Goal: Task Accomplishment & Management: Use online tool/utility

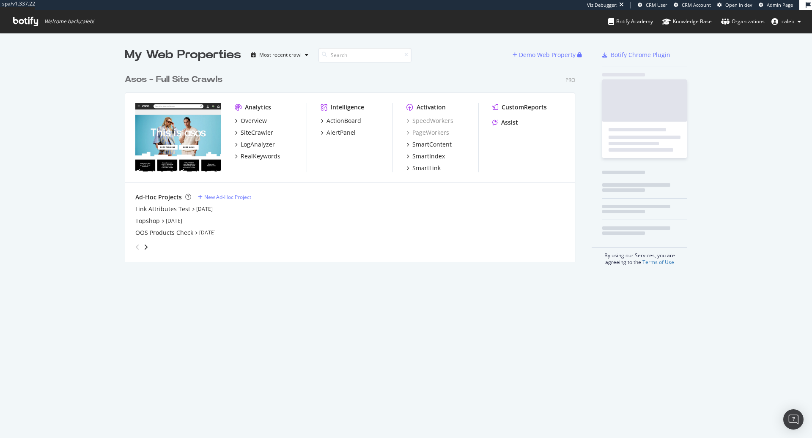
scroll to position [199, 456]
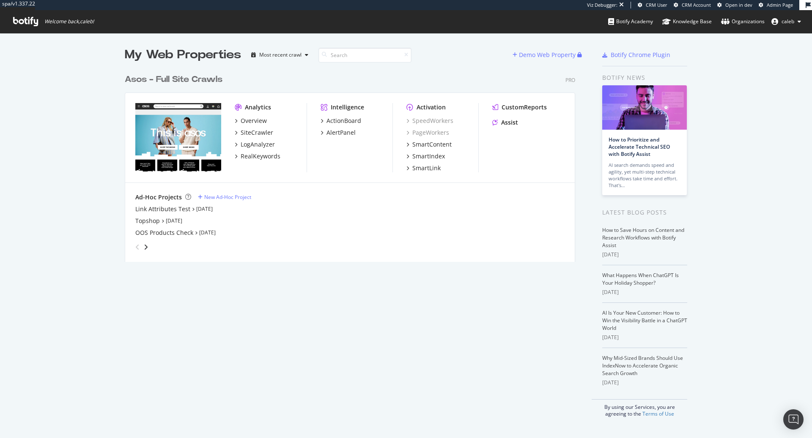
click at [200, 80] on div "Asos - Full Site Crawls" at bounding box center [174, 80] width 98 height 12
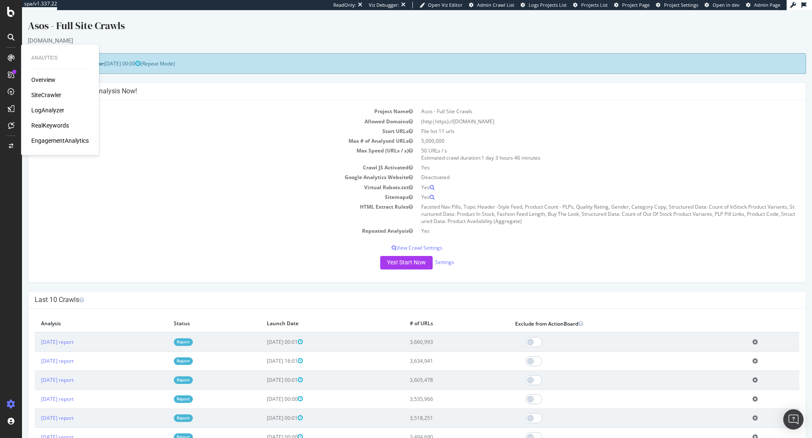
click at [46, 110] on div "LogAnalyzer" at bounding box center [47, 110] width 33 height 8
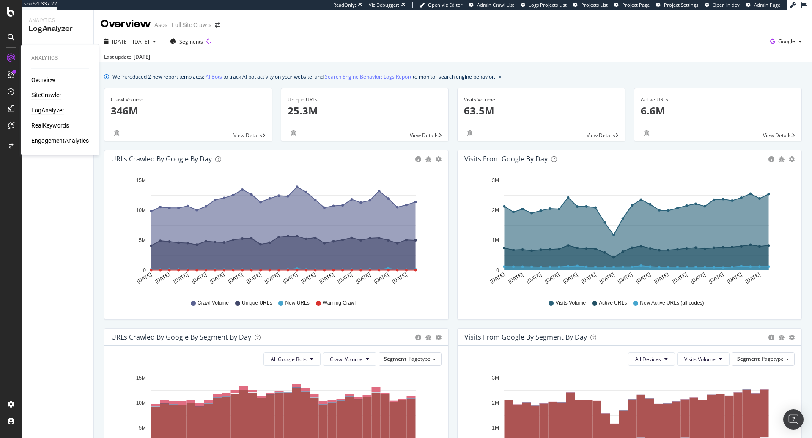
click at [48, 95] on div "SiteCrawler" at bounding box center [46, 95] width 30 height 8
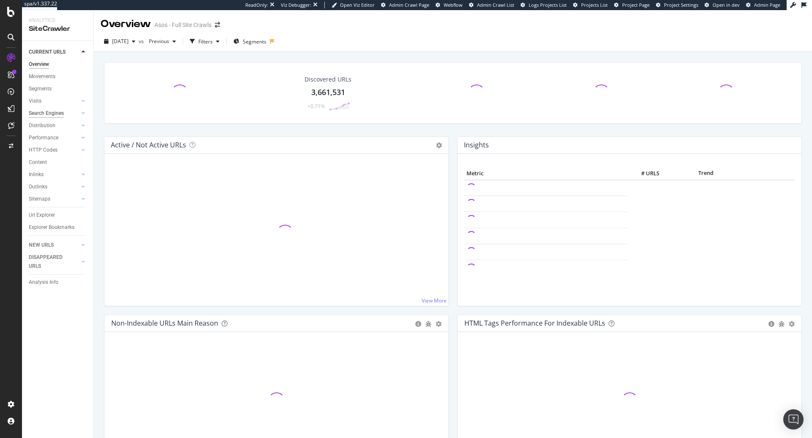
click at [59, 115] on div "Search Engines" at bounding box center [46, 113] width 35 height 9
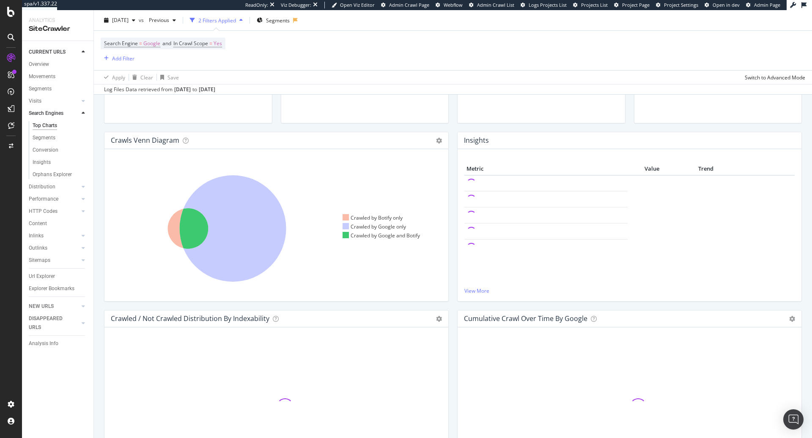
scroll to position [117, 0]
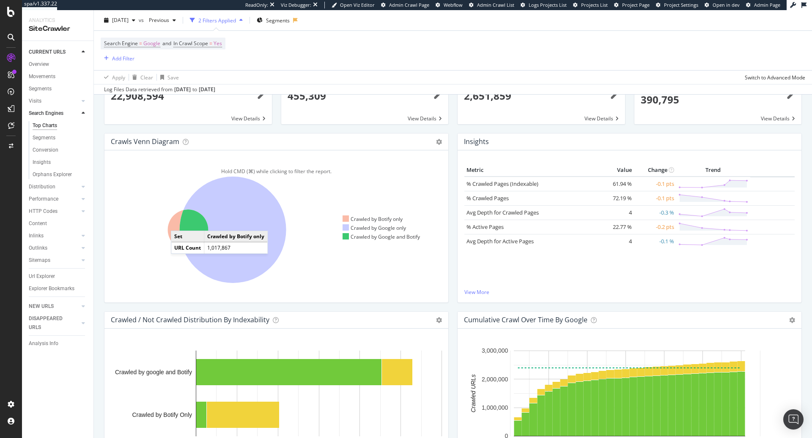
click at [179, 219] on icon at bounding box center [188, 230] width 41 height 41
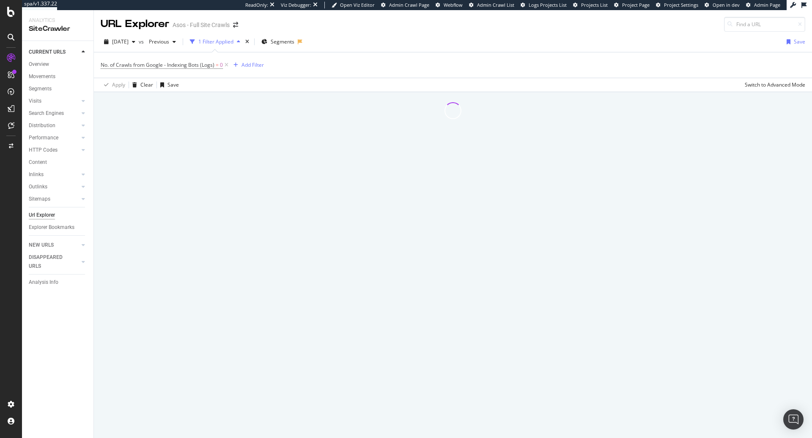
click at [179, 219] on div at bounding box center [453, 265] width 718 height 346
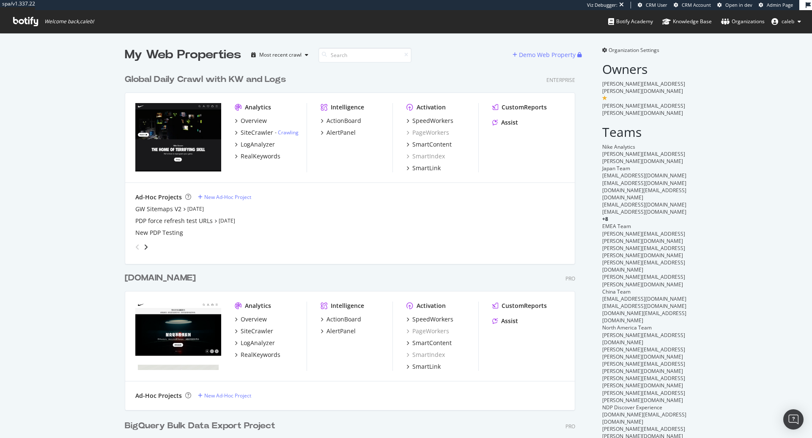
scroll to position [495, 456]
click at [214, 79] on div "Global Daily Crawl with KW and Logs" at bounding box center [205, 80] width 161 height 12
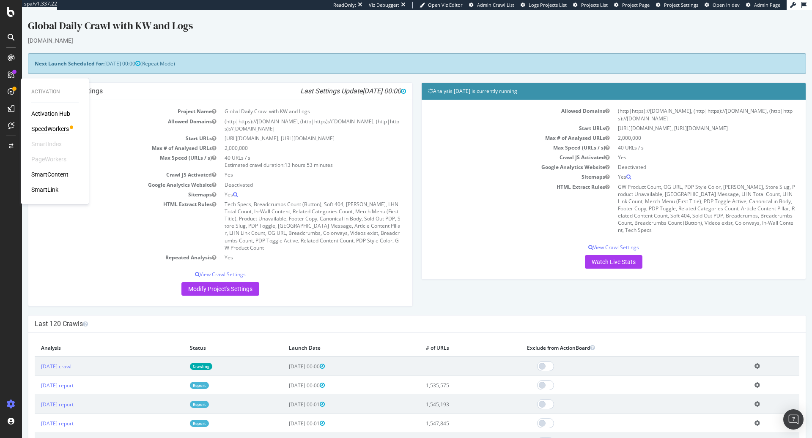
click at [51, 126] on div "SpeedWorkers" at bounding box center [50, 129] width 38 height 8
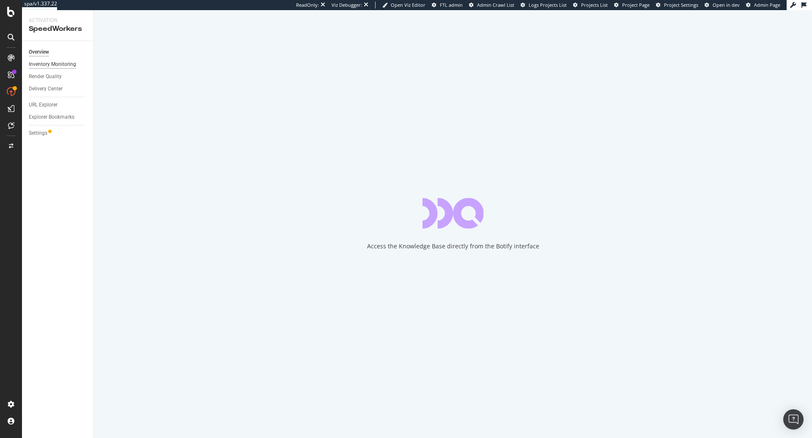
click at [72, 66] on div "Inventory Monitoring" at bounding box center [52, 64] width 47 height 9
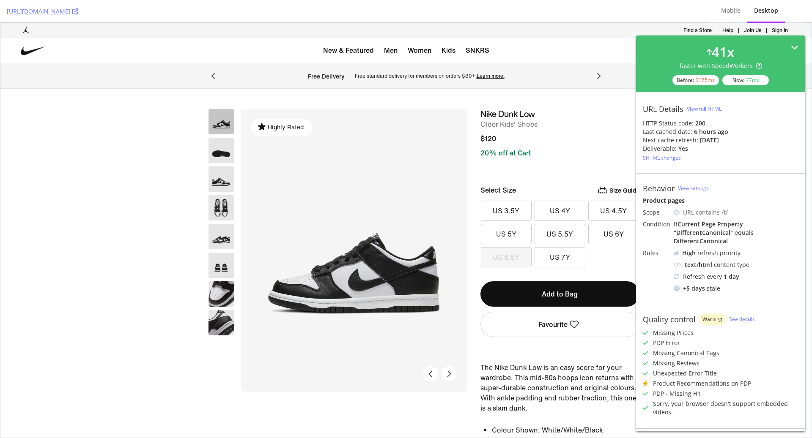
click at [795, 45] on icon at bounding box center [794, 48] width 8 height 8
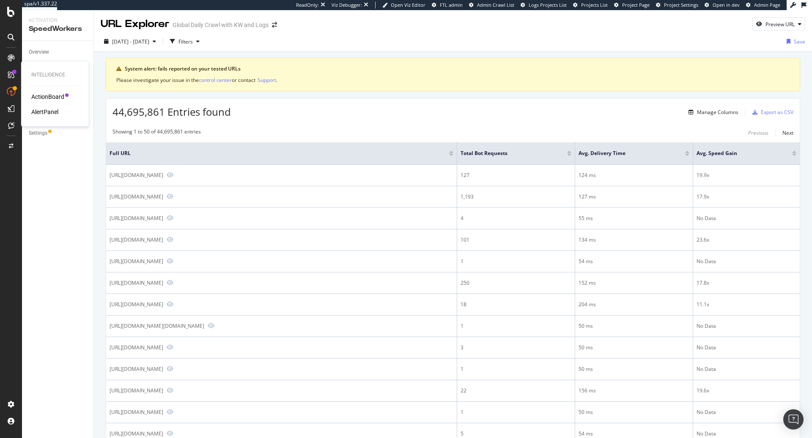
click at [55, 95] on div "ActionBoard" at bounding box center [47, 97] width 33 height 8
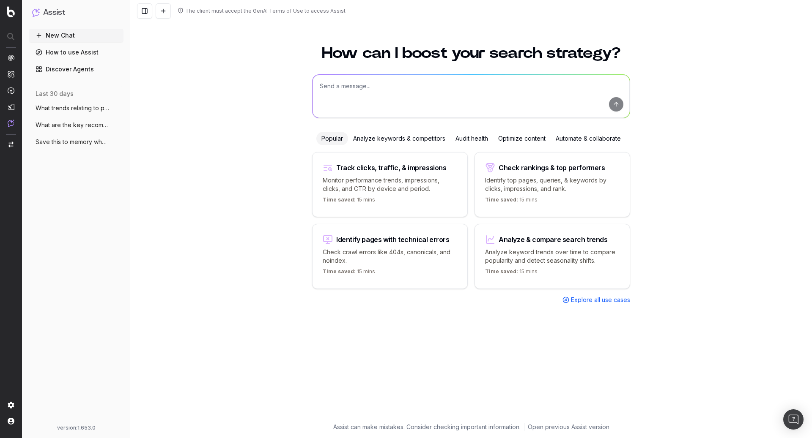
click at [77, 109] on span "What trends relating to phone brands cou" at bounding box center [73, 108] width 74 height 8
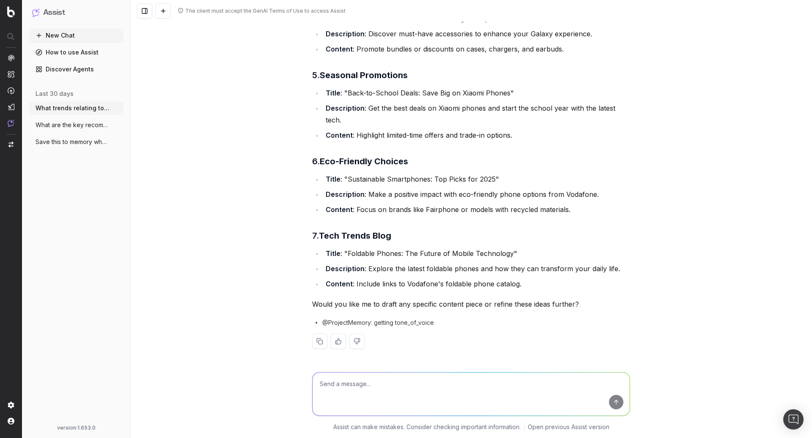
click at [70, 131] on button "What are the key recommendations for vod" at bounding box center [76, 125] width 95 height 14
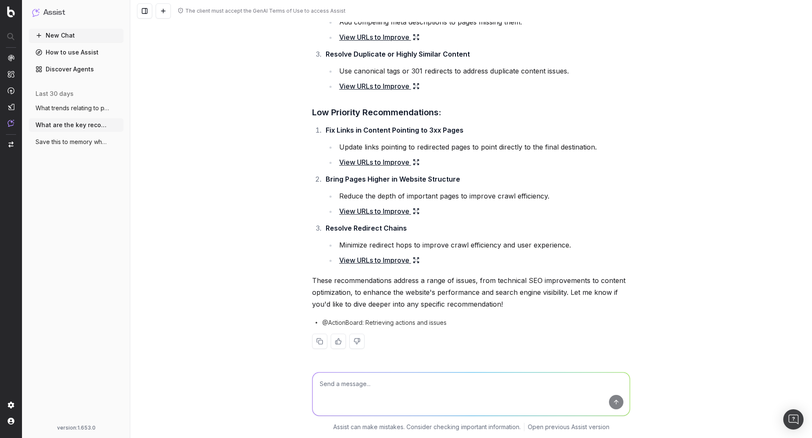
click at [69, 146] on span "Save this to memory when providing respo" at bounding box center [73, 142] width 74 height 8
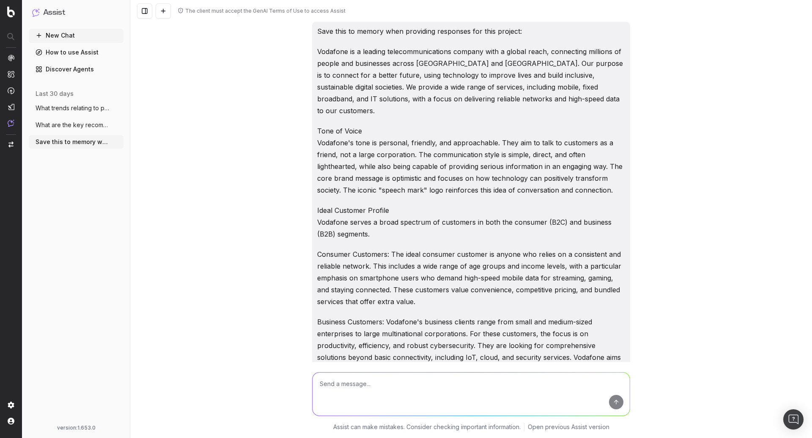
click at [49, 110] on span "What trends relating to phone brands cou" at bounding box center [73, 108] width 74 height 8
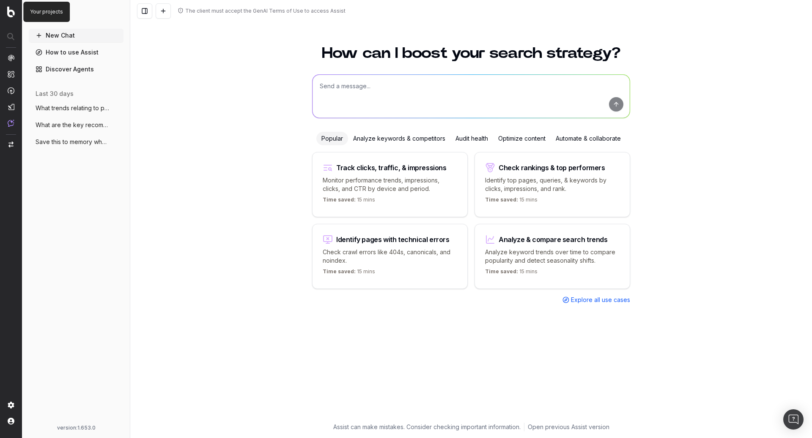
click at [10, 13] on img at bounding box center [11, 11] width 8 height 11
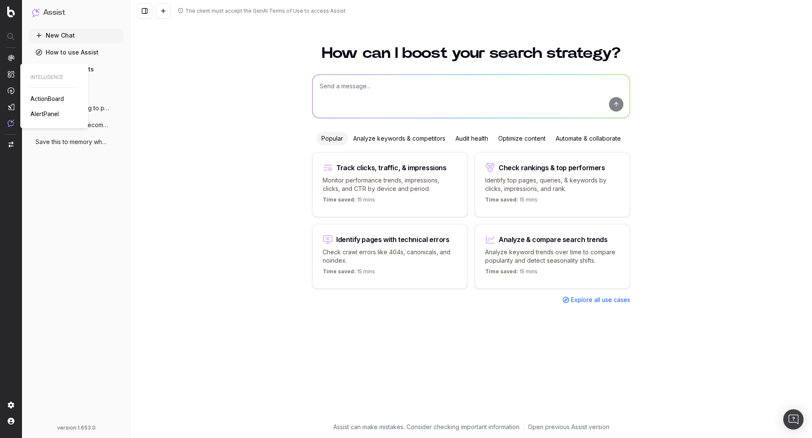
click at [11, 60] on img at bounding box center [11, 58] width 7 height 7
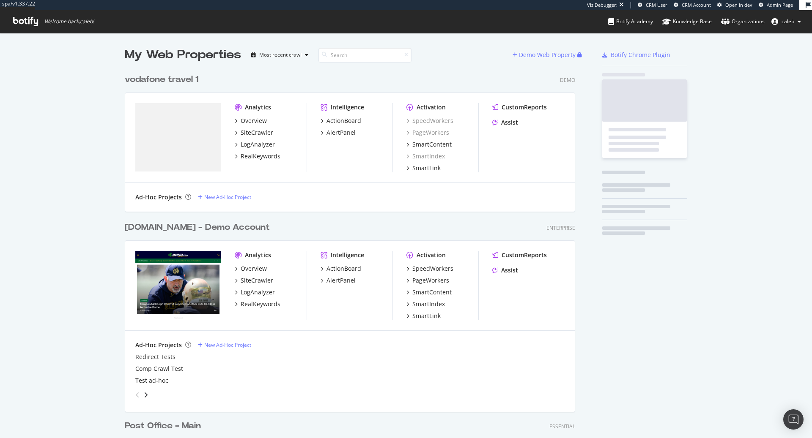
scroll to position [3419, 456]
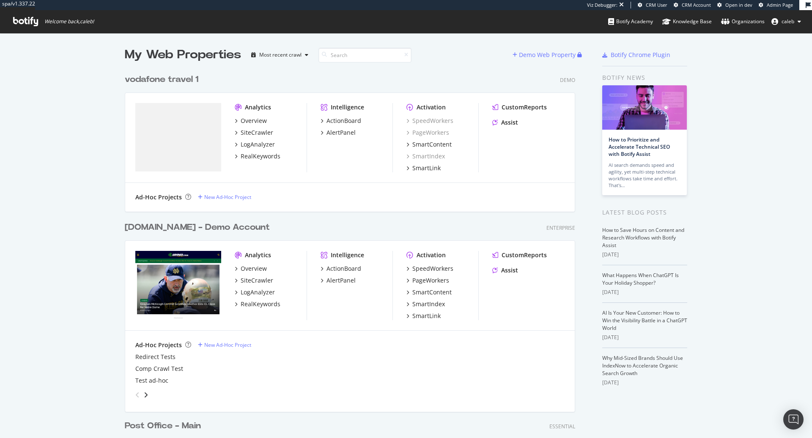
click at [148, 80] on div "vodafone travel 1" at bounding box center [162, 80] width 74 height 12
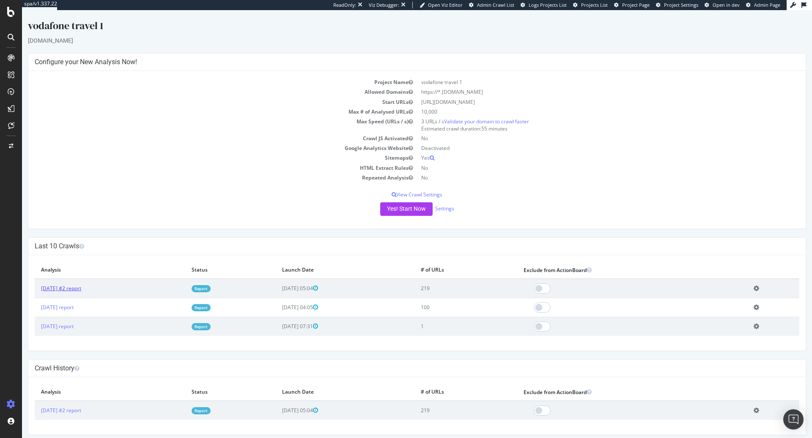
click at [71, 288] on link "2025 Sep. 10th #2 report" at bounding box center [61, 288] width 40 height 7
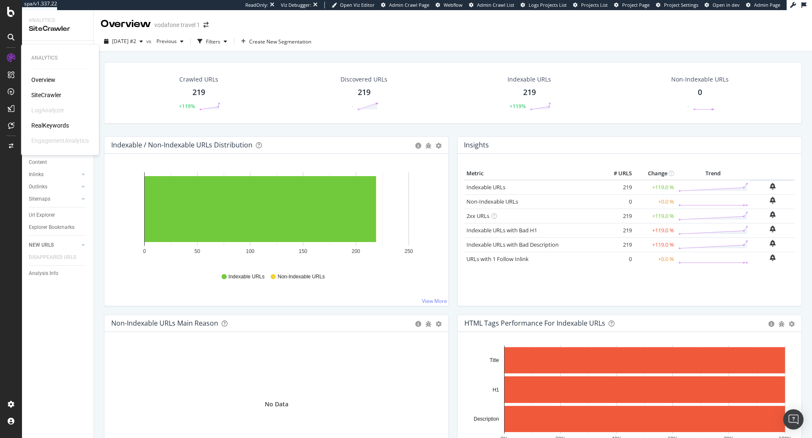
click at [60, 130] on div "Overview SiteCrawler LogAnalyzer RealKeywords EngagementAnalytics" at bounding box center [59, 110] width 57 height 69
click at [60, 126] on div "RealKeywords" at bounding box center [50, 125] width 38 height 8
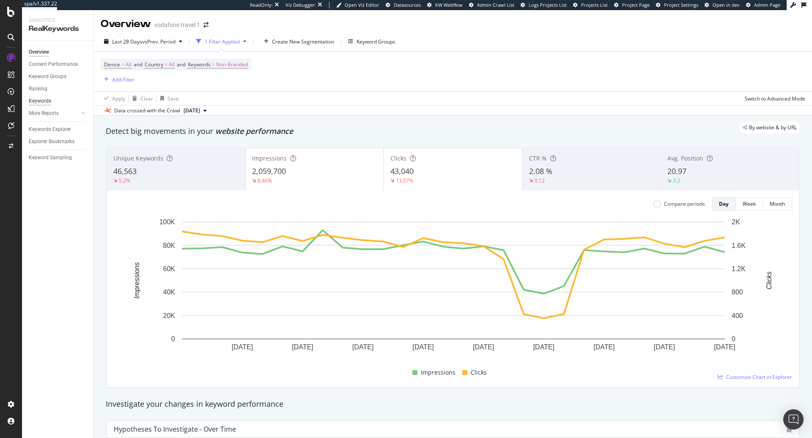
click at [42, 102] on div "Keywords" at bounding box center [40, 101] width 22 height 9
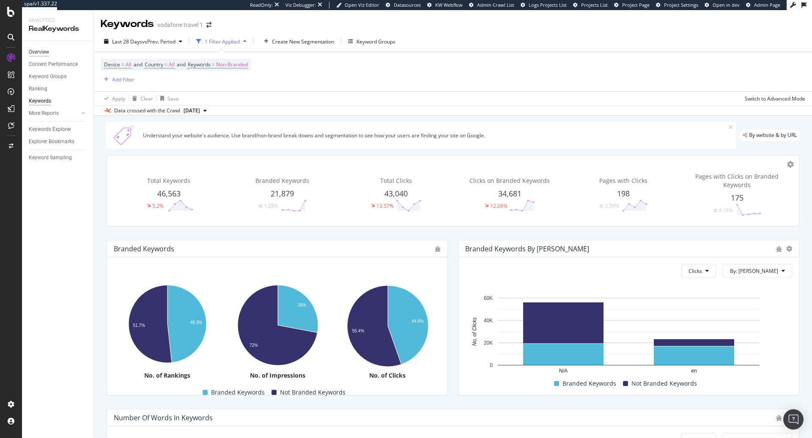
click at [47, 55] on div "Overview" at bounding box center [39, 52] width 20 height 9
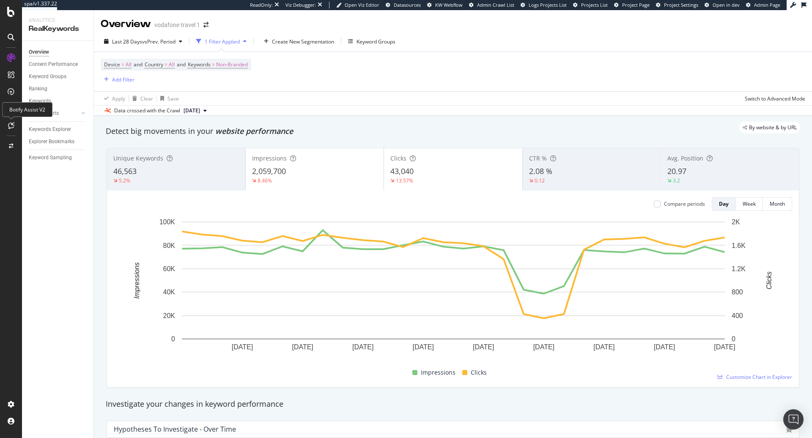
click at [13, 124] on icon at bounding box center [11, 125] width 6 height 7
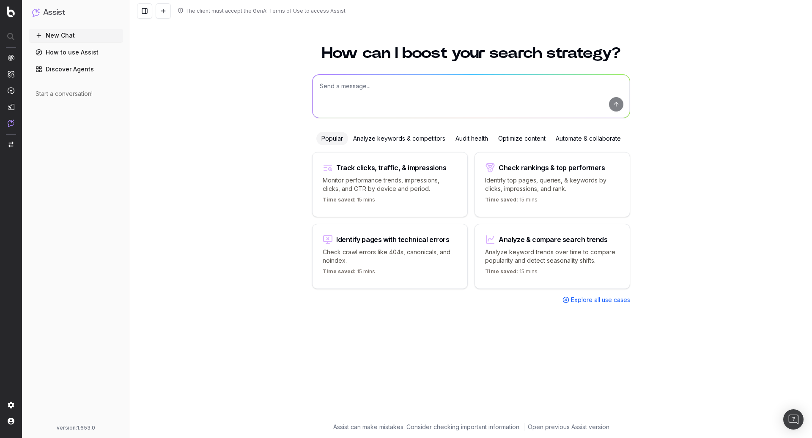
click at [365, 89] on textarea at bounding box center [470, 96] width 317 height 43
click at [408, 197] on div "Time saved: 15 mins" at bounding box center [389, 202] width 134 height 10
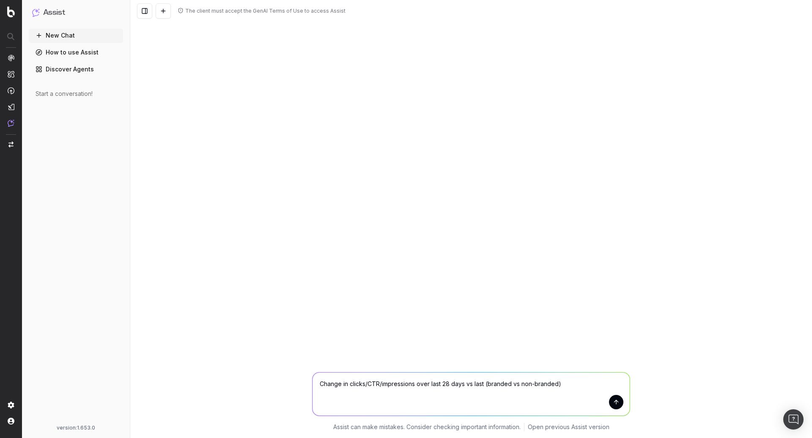
drag, startPoint x: 350, startPoint y: 384, endPoint x: 281, endPoint y: 378, distance: 69.1
click at [281, 378] on div "Change in clicks/CTR/impressions over last 28 days vs last (branded vs non-bran…" at bounding box center [470, 400] width 681 height 76
drag, startPoint x: 591, startPoint y: 384, endPoint x: 456, endPoint y: 379, distance: 134.9
click at [456, 380] on textarea "Clicks/CTR/impressions over last 28 days vs last (branded vs non-branded)" at bounding box center [470, 394] width 317 height 43
type textarea "Clicks/CTR/impressions over last 28 days"
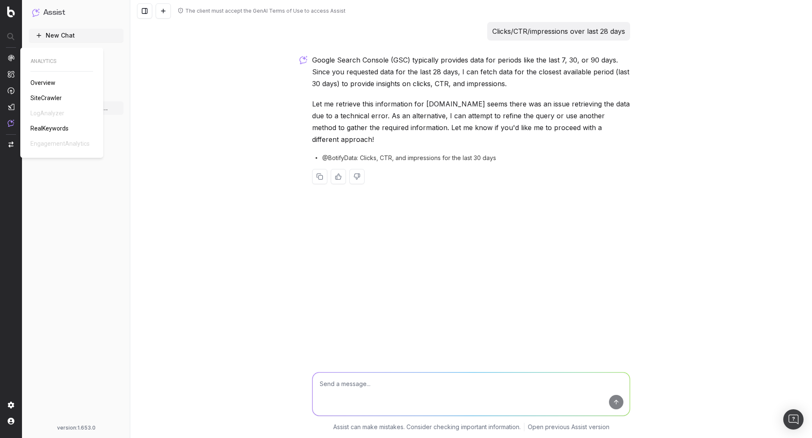
click at [11, 58] on img at bounding box center [11, 58] width 7 height 7
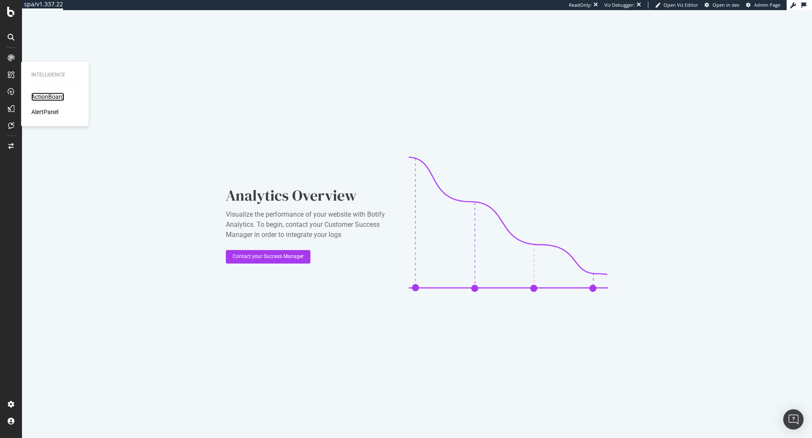
click at [49, 97] on div "ActionBoard" at bounding box center [47, 97] width 33 height 8
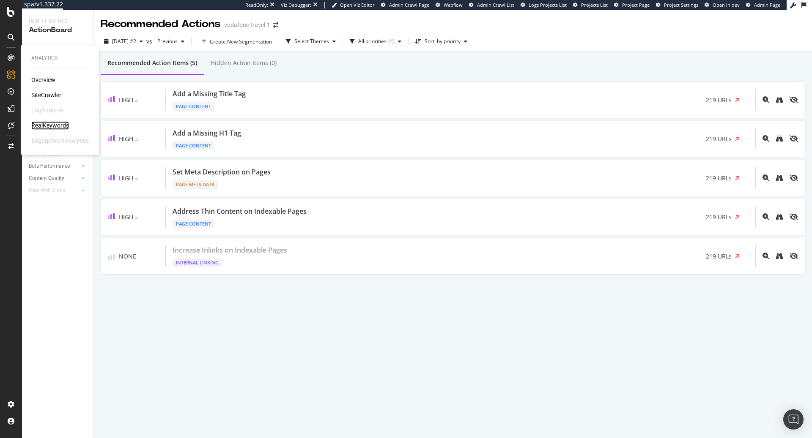
click at [48, 125] on div "RealKeywords" at bounding box center [50, 125] width 38 height 8
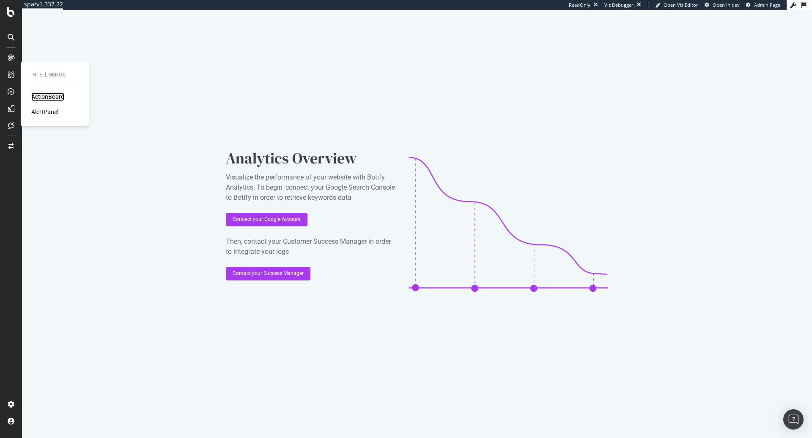
click at [61, 98] on div "ActionBoard" at bounding box center [47, 97] width 33 height 8
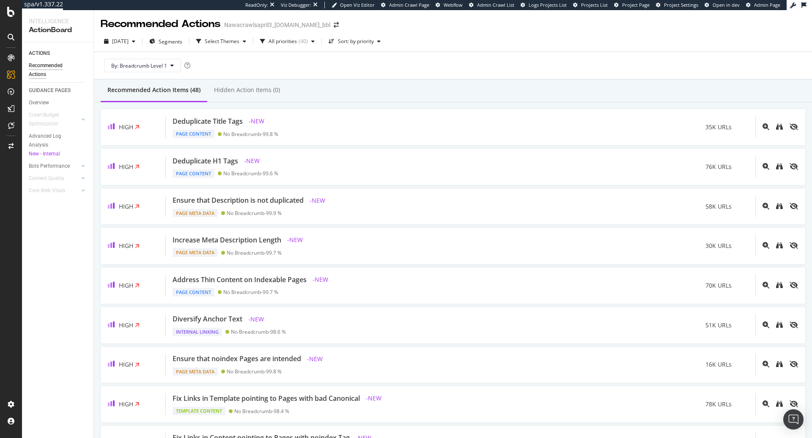
click at [463, 45] on div "2025 Apr. 3rd Segments Select Themes All priorities ( 40 ) Sort: by priority" at bounding box center [453, 43] width 718 height 17
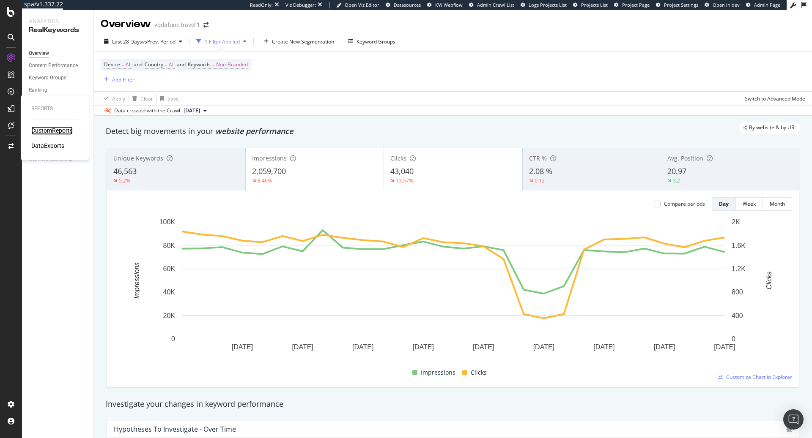
click at [43, 134] on div "CustomReports" at bounding box center [51, 130] width 41 height 8
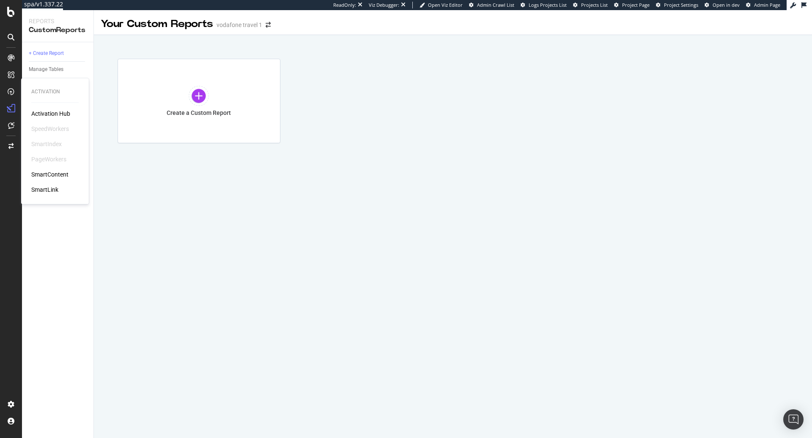
click at [48, 109] on div "Activation Activation Hub SpeedWorkers SmartIndex PageWorkers SmartContent Smar…" at bounding box center [55, 141] width 61 height 123
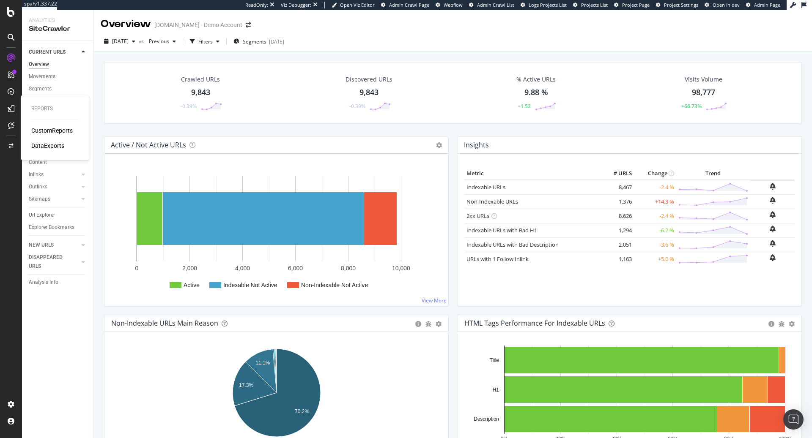
click at [54, 131] on div "CustomReports" at bounding box center [51, 130] width 41 height 8
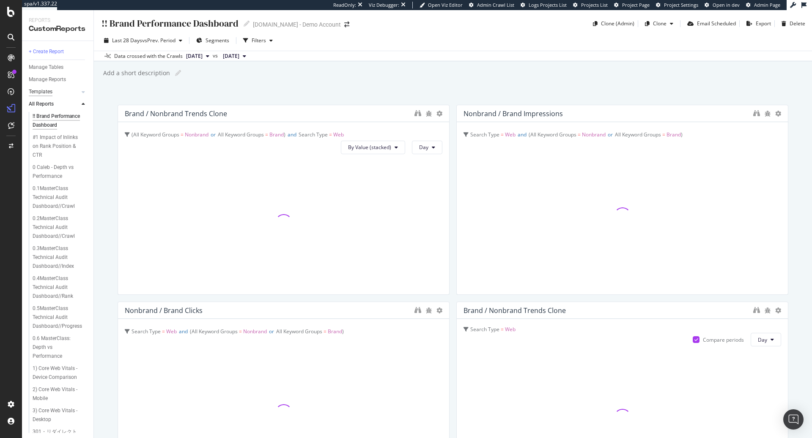
click at [48, 93] on div "Templates" at bounding box center [41, 91] width 24 height 9
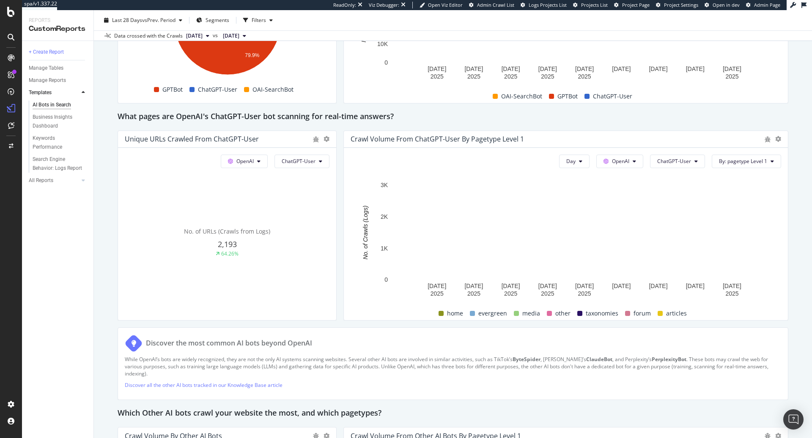
scroll to position [875, 0]
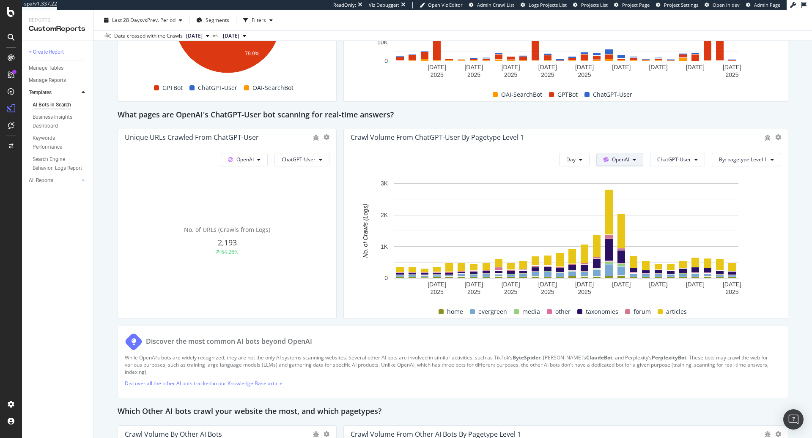
click at [626, 159] on span "OpenAI" at bounding box center [620, 159] width 17 height 7
click at [677, 162] on button "ChatGPT-User" at bounding box center [677, 160] width 55 height 14
click at [626, 157] on span "OpenAI" at bounding box center [620, 159] width 17 height 7
click at [633, 223] on span "Other AI Bots" at bounding box center [634, 222] width 31 height 8
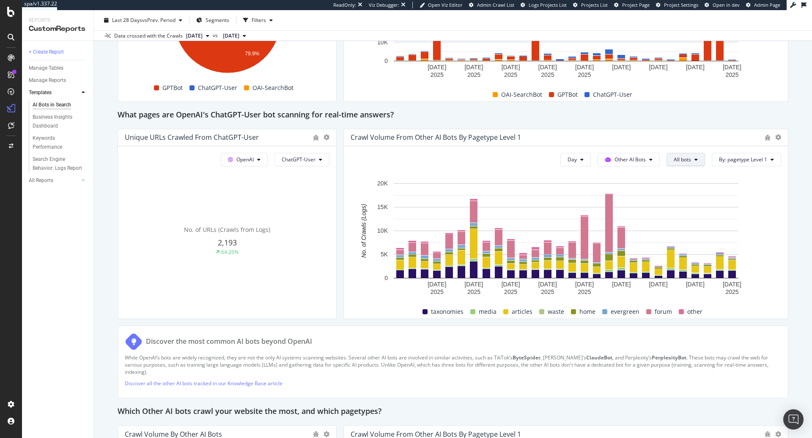
click at [696, 158] on icon at bounding box center [695, 159] width 3 height 5
click at [698, 208] on span "PerplexityBot" at bounding box center [698, 206] width 47 height 8
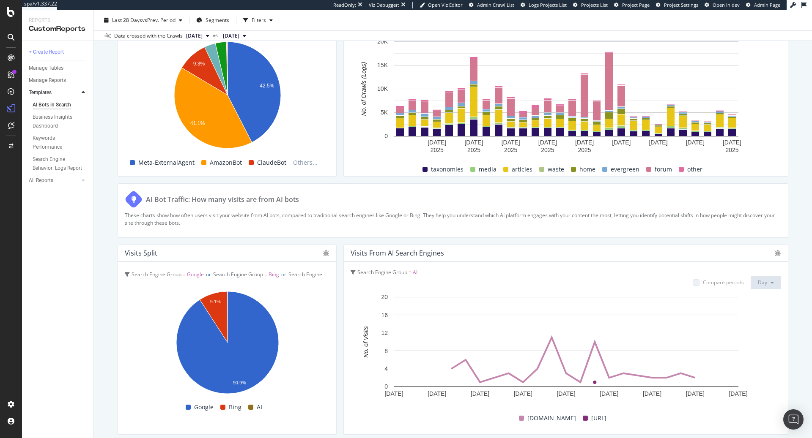
scroll to position [1355, 0]
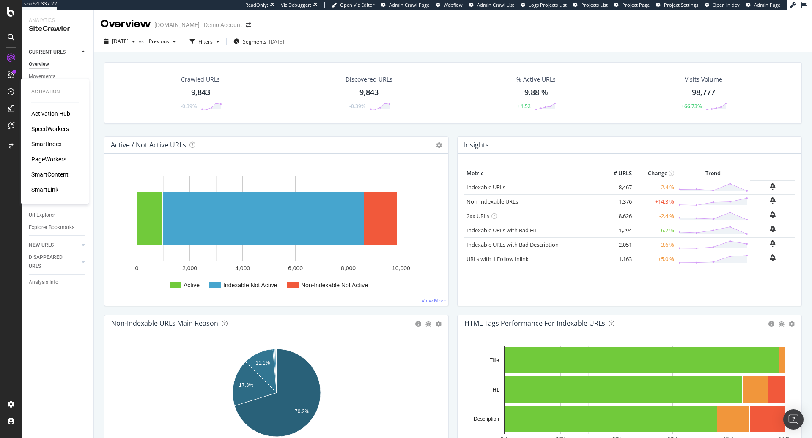
click at [48, 178] on div "SmartContent" at bounding box center [49, 174] width 37 height 8
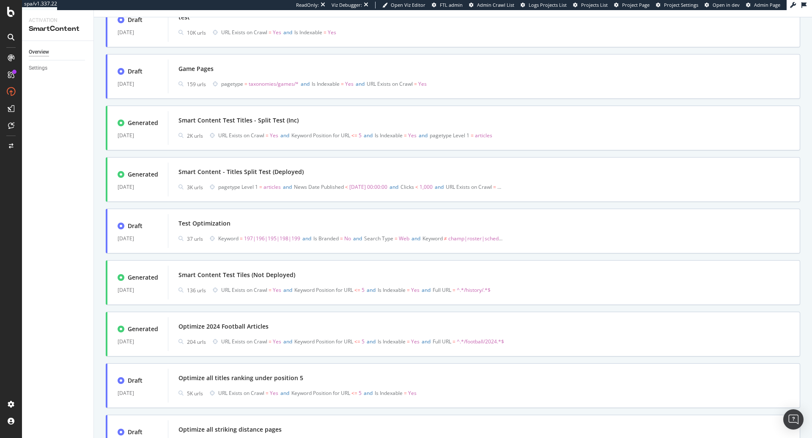
scroll to position [227, 0]
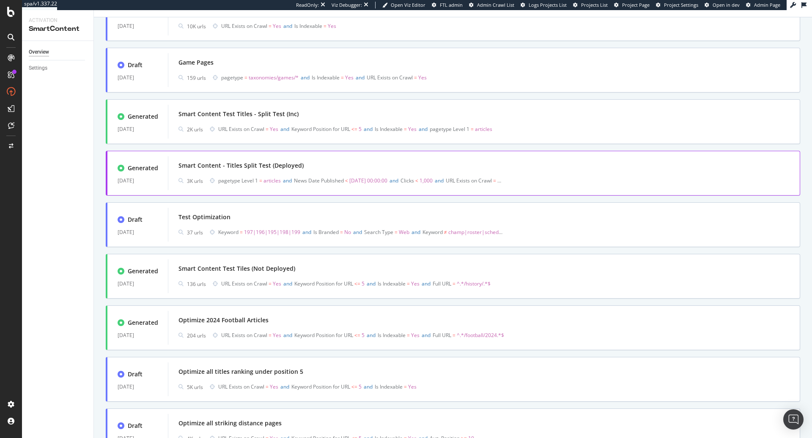
click at [310, 164] on div "Smart Content - Titles Split Test (Deployed)" at bounding box center [483, 166] width 611 height 12
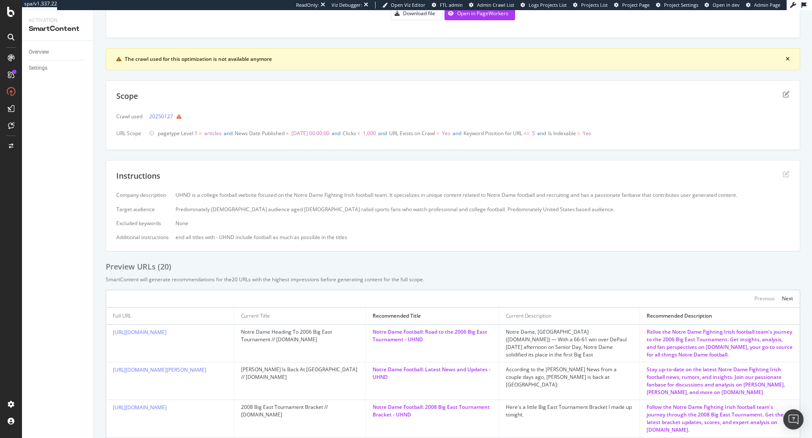
scroll to position [127, 0]
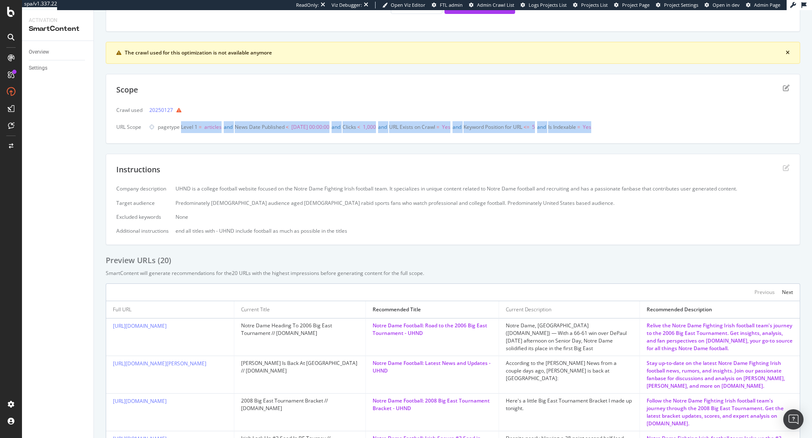
drag, startPoint x: 181, startPoint y: 126, endPoint x: 699, endPoint y: 125, distance: 517.8
click at [699, 125] on div "pagetype Level 1 = articles and News Date Published < 2024-07-02 00:00:00 and C…" at bounding box center [469, 127] width 640 height 12
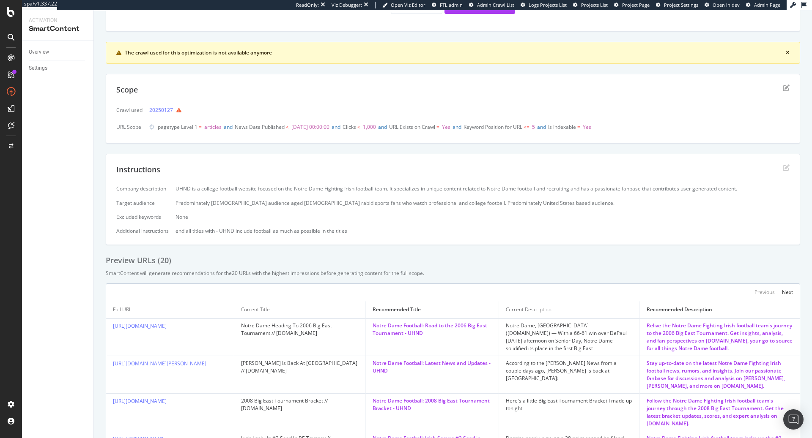
click at [623, 141] on div "Scope Crawl used 20250127 URL Scope pagetype Level 1 = articles and News Date P…" at bounding box center [453, 109] width 694 height 70
drag, startPoint x: 557, startPoint y: 126, endPoint x: 540, endPoint y: 126, distance: 17.3
click at [540, 126] on span "Keyword Position for URL <= 5 and" at bounding box center [505, 127] width 85 height 12
click at [604, 150] on div "Add a description Add a description Deployed to Pageworkers frank pushed this o…" at bounding box center [453, 319] width 694 height 813
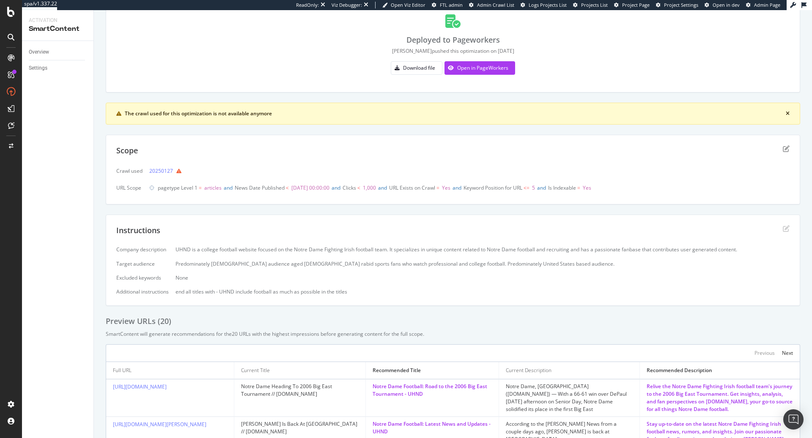
scroll to position [0, 0]
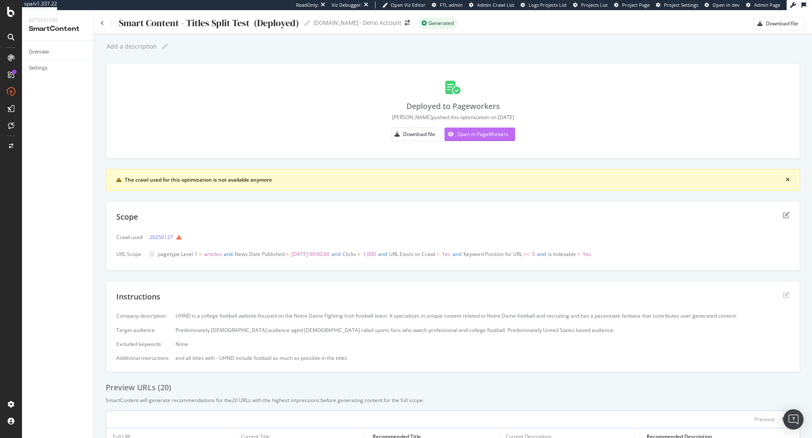
click at [485, 135] on div "Open in PageWorkers" at bounding box center [482, 134] width 51 height 7
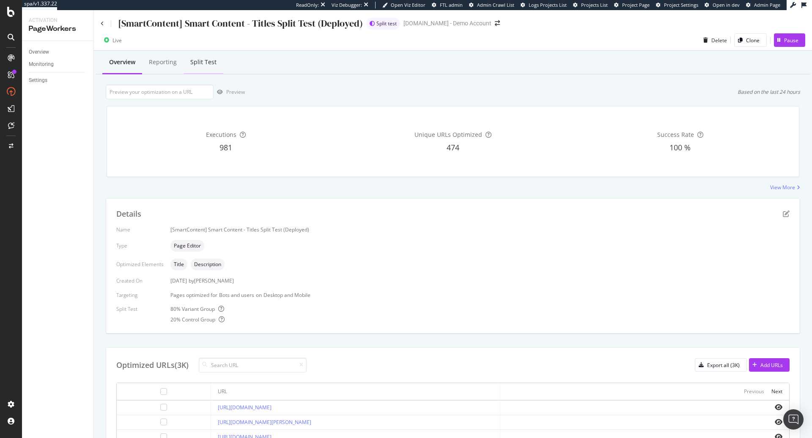
click at [198, 62] on div "Split Test" at bounding box center [203, 62] width 26 height 8
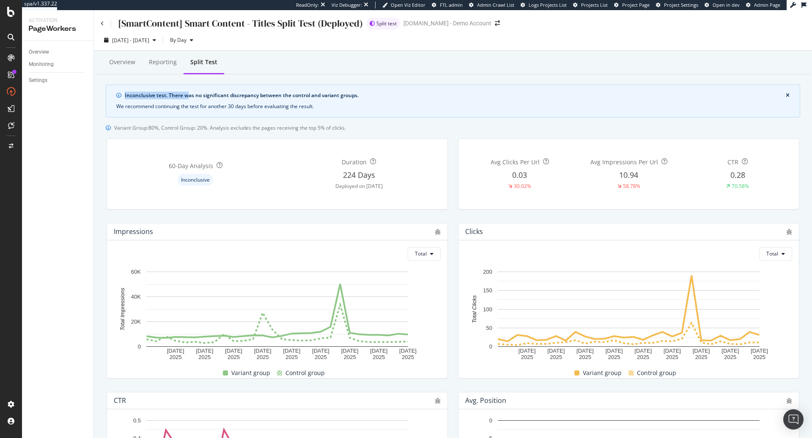
drag, startPoint x: 125, startPoint y: 96, endPoint x: 186, endPoint y: 94, distance: 61.7
click at [187, 94] on div "Inconclusive test. There was no significant discrepancy between the control and…" at bounding box center [455, 96] width 661 height 8
click at [186, 94] on div "Inconclusive test. There was no significant discrepancy between the control and…" at bounding box center [455, 96] width 661 height 8
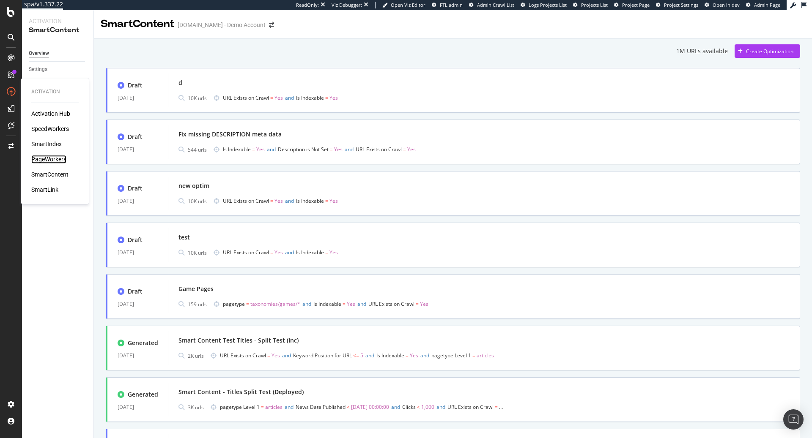
click at [50, 159] on div "PageWorkers" at bounding box center [48, 159] width 35 height 8
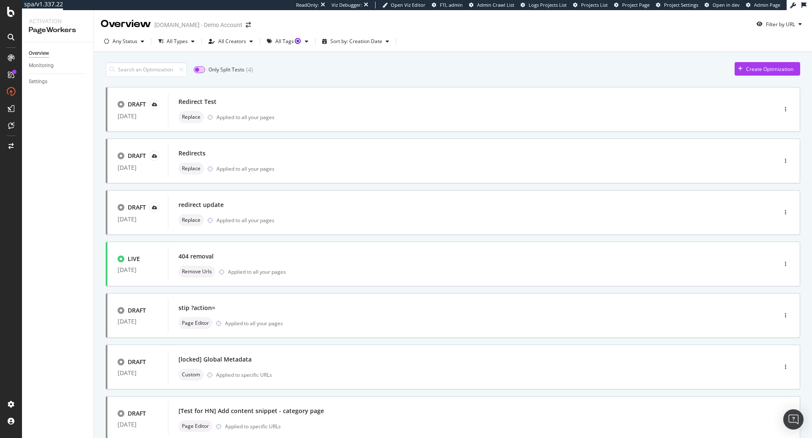
click at [198, 71] on input "checkbox" at bounding box center [199, 69] width 11 height 7
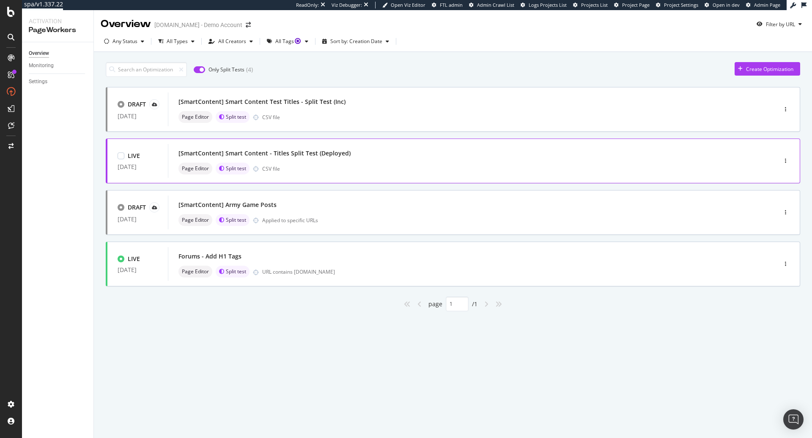
click at [330, 156] on div "[SmartContent] Smart Content - Titles Split Test (Deployed)" at bounding box center [264, 153] width 172 height 8
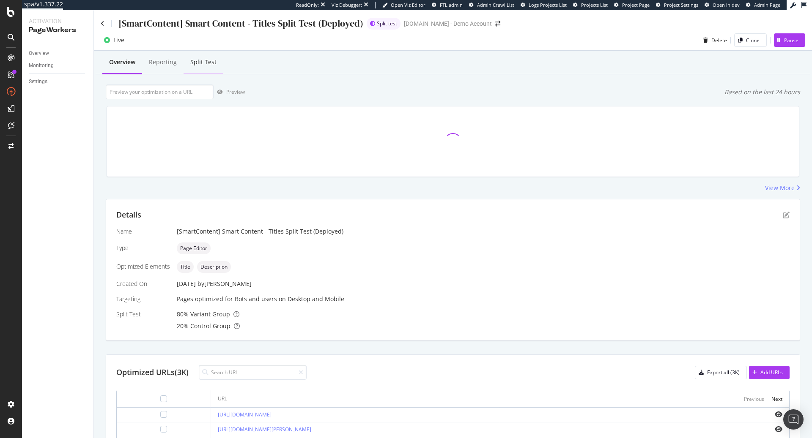
click at [210, 61] on div "Split Test" at bounding box center [203, 62] width 26 height 8
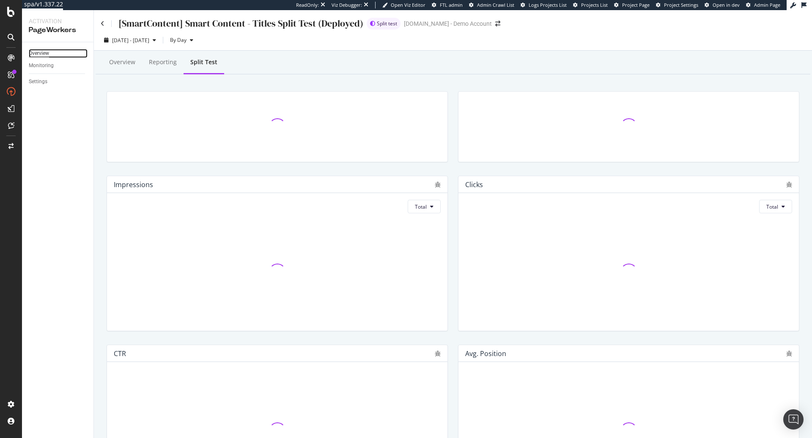
click at [46, 54] on div "Overview" at bounding box center [39, 53] width 20 height 9
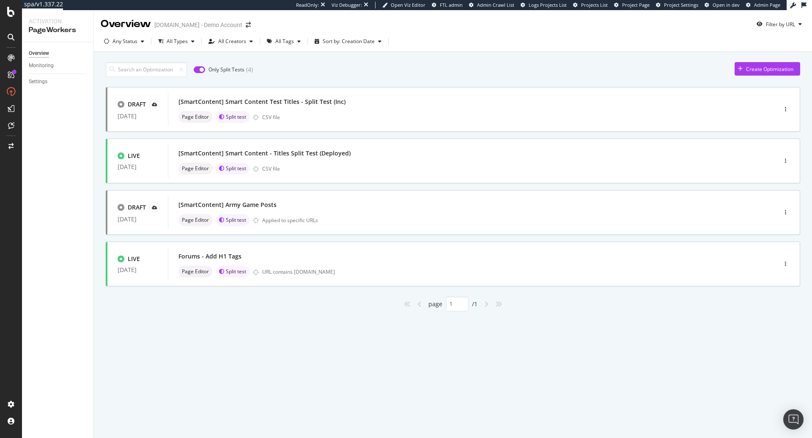
click at [747, 77] on div "Only Split Tests ( 4 ) Create Optimization DRAFT [DATE] [SmartContent] Smart Co…" at bounding box center [453, 185] width 694 height 254
click at [747, 71] on div "Create Optimization" at bounding box center [769, 69] width 47 height 7
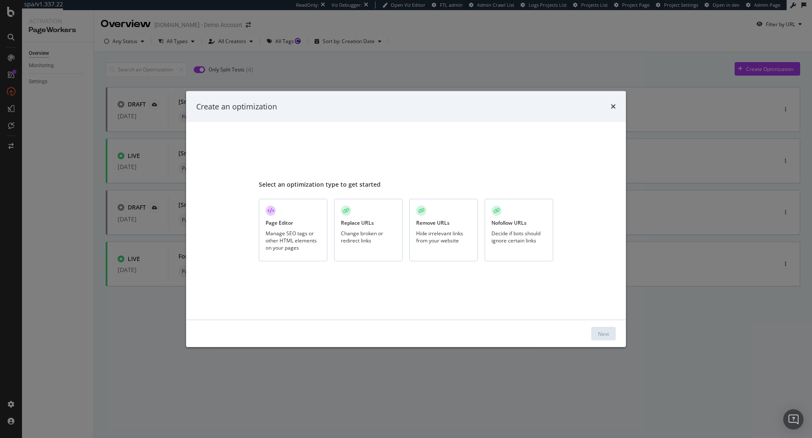
click at [322, 230] on div "Page Editor Manage SEO tags or other HTML elements on your pages" at bounding box center [293, 230] width 68 height 63
click at [608, 334] on div "Next" at bounding box center [603, 333] width 11 height 7
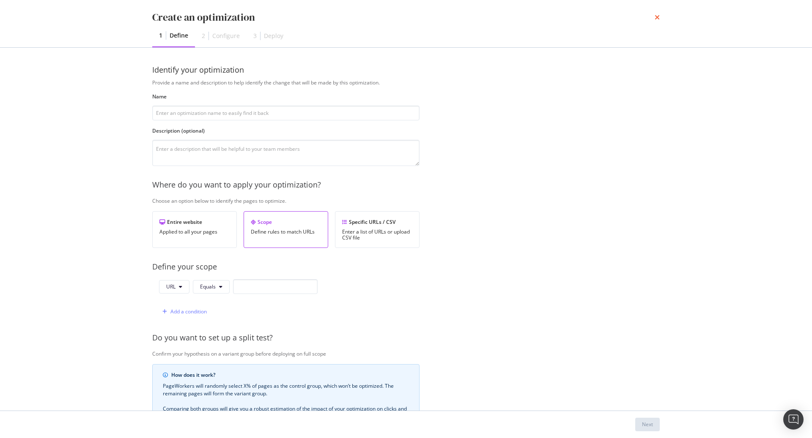
click at [655, 19] on icon "times" at bounding box center [656, 17] width 5 height 7
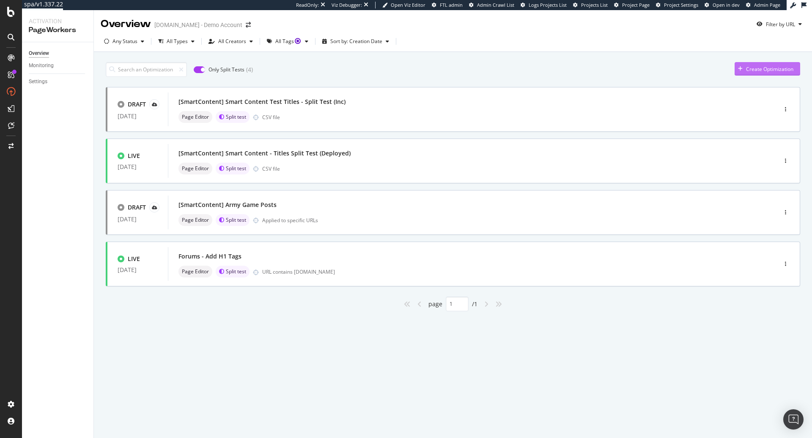
click at [766, 62] on button "Create Optimization" at bounding box center [767, 69] width 66 height 14
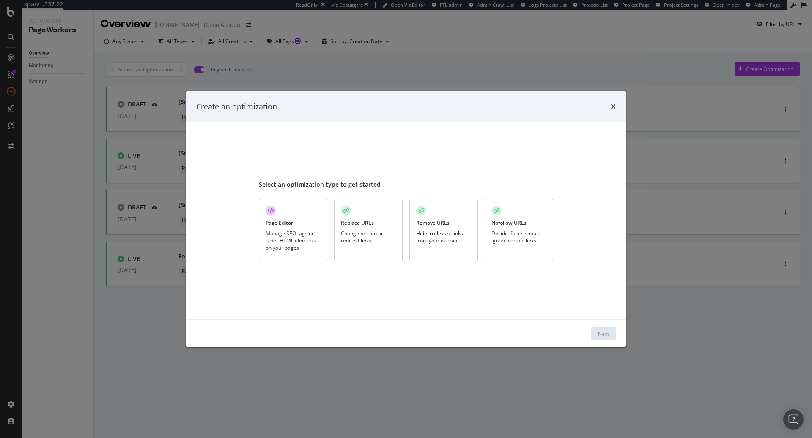
click at [374, 219] on div "Replace URLs Change broken or redirect links" at bounding box center [368, 230] width 68 height 63
click at [600, 333] on div "Next" at bounding box center [603, 333] width 11 height 7
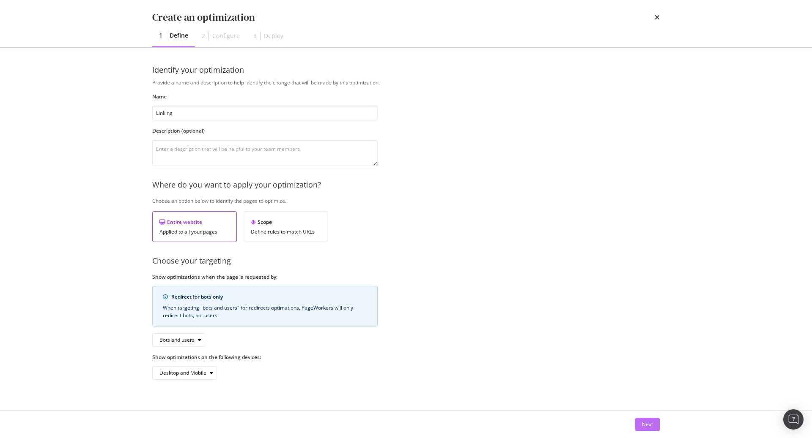
type input "Linking"
click at [639, 424] on button "Next" at bounding box center [647, 425] width 25 height 14
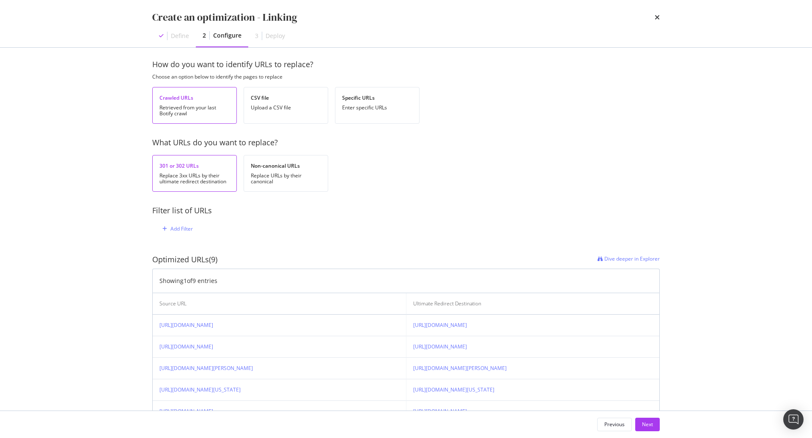
scroll to position [4, 0]
click at [293, 180] on div "Replace URLs by their canonical" at bounding box center [286, 180] width 70 height 12
click at [179, 228] on div "Add Filter" at bounding box center [181, 230] width 22 height 7
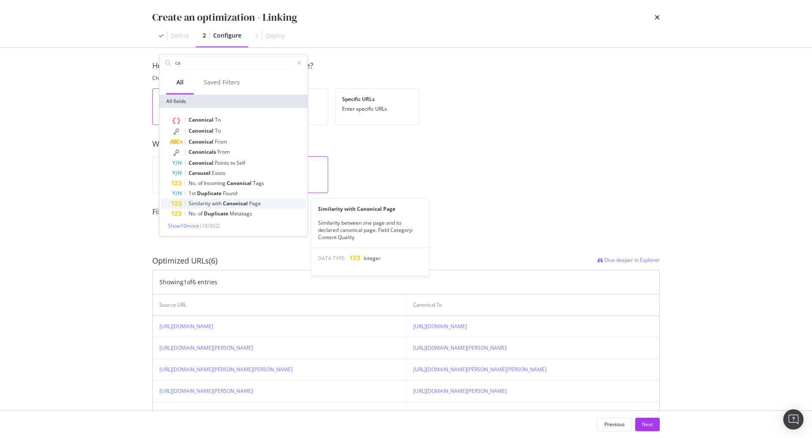
type input "ca"
click at [237, 203] on span "Canonical" at bounding box center [236, 203] width 26 height 7
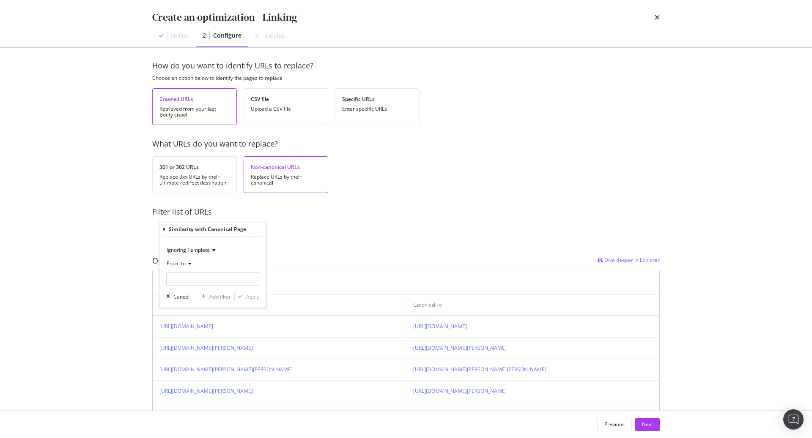
click at [186, 265] on icon "modal" at bounding box center [189, 263] width 6 height 5
click at [235, 260] on div "Equal to" at bounding box center [212, 264] width 93 height 14
click at [190, 269] on div "Equal to" at bounding box center [212, 264] width 93 height 14
click at [194, 322] on span "Greater than" at bounding box center [185, 325] width 30 height 7
click at [205, 278] on input "modal" at bounding box center [212, 279] width 93 height 14
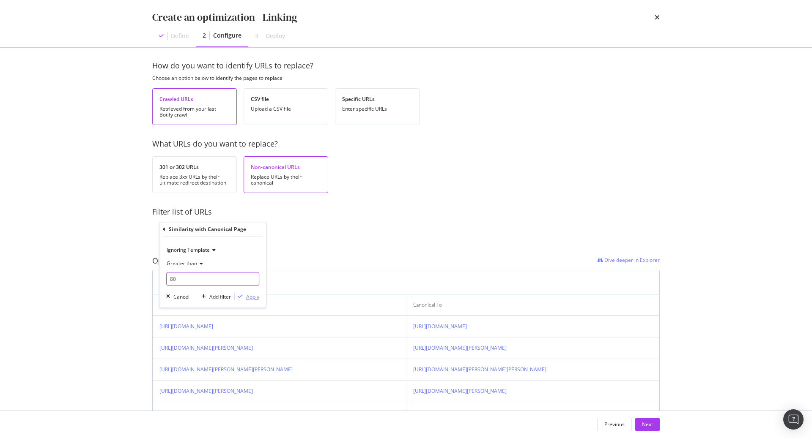
type input "80"
click at [256, 295] on div "Apply" at bounding box center [252, 296] width 13 height 7
drag, startPoint x: 217, startPoint y: 264, endPoint x: 210, endPoint y: 263, distance: 6.8
click at [211, 264] on div "Optimized URLs (4)" at bounding box center [184, 262] width 65 height 11
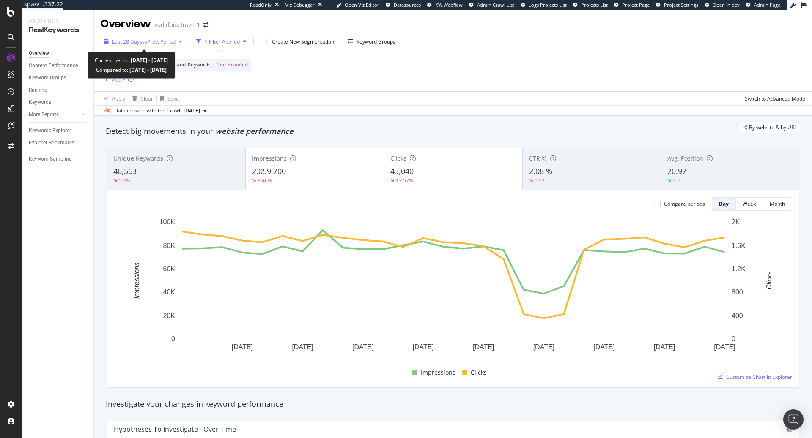
click at [150, 43] on span "vs Prev. Period" at bounding box center [158, 41] width 33 height 7
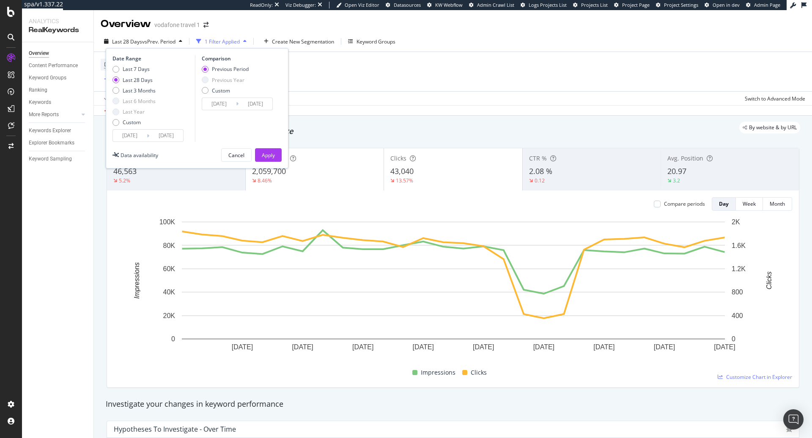
click at [446, 112] on div "Data crossed with the Crawl [DATE]" at bounding box center [453, 110] width 718 height 10
